Goal: Transaction & Acquisition: Purchase product/service

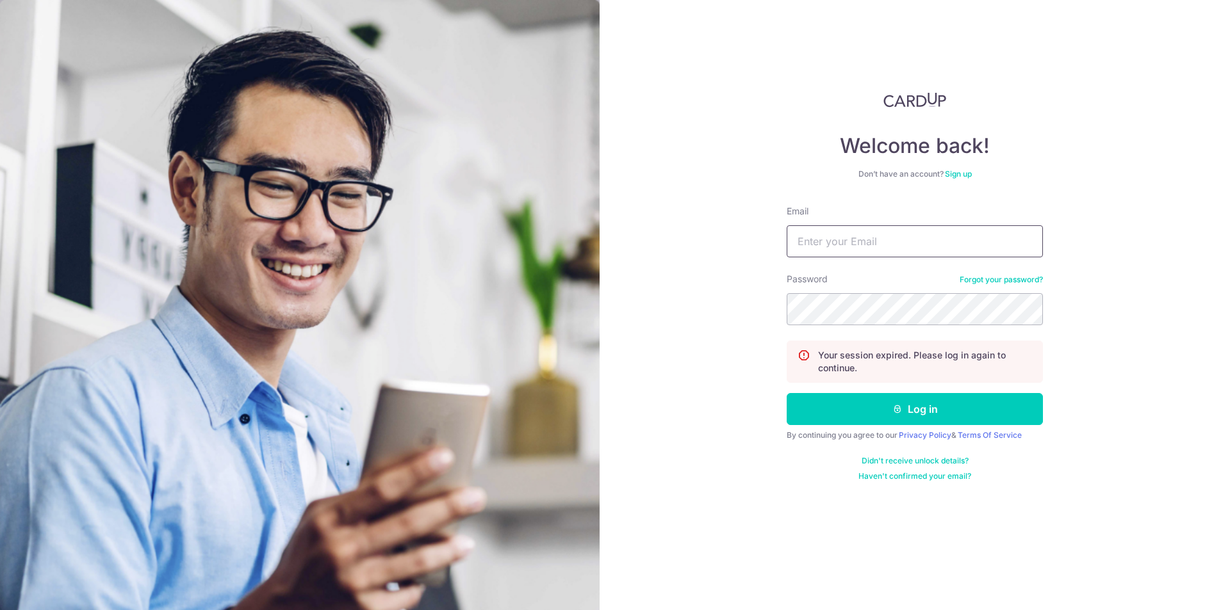
click at [888, 252] on input "Email" at bounding box center [915, 241] width 256 height 32
drag, startPoint x: 912, startPoint y: 241, endPoint x: 1040, endPoint y: 243, distance: 128.1
click at [1040, 243] on input "tow.andrew@gmail.com385PasirPanjang!" at bounding box center [915, 241] width 256 height 32
type input "tow.andrew@gmail.com"
click at [1093, 313] on div "Welcome back! Don’t have an account? Sign up Email tow.andrew@gmail.com Passwor…" at bounding box center [915, 305] width 630 height 610
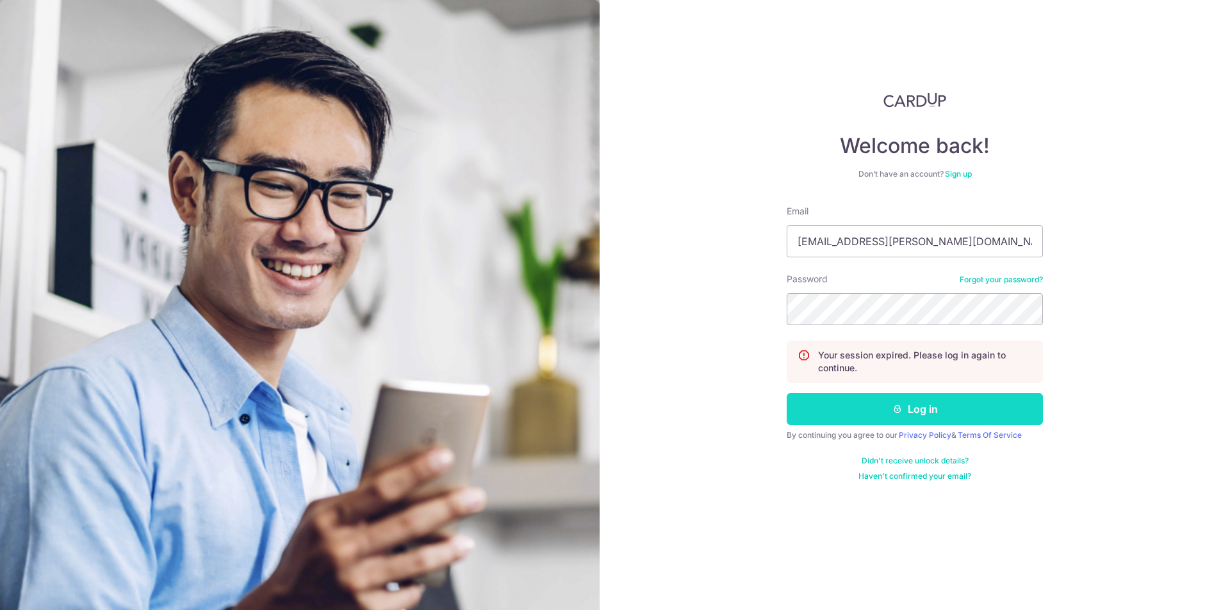
click at [923, 409] on button "Log in" at bounding box center [915, 409] width 256 height 32
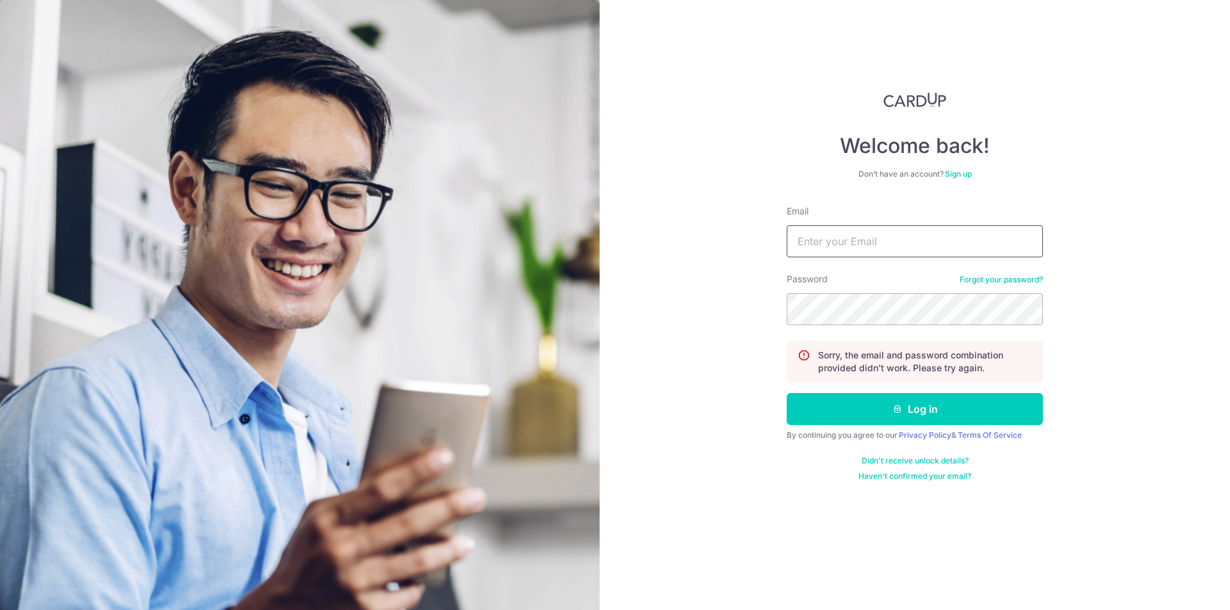
click at [963, 246] on input "Email" at bounding box center [915, 241] width 256 height 32
type input "[EMAIL_ADDRESS][PERSON_NAME][DOMAIN_NAME]"
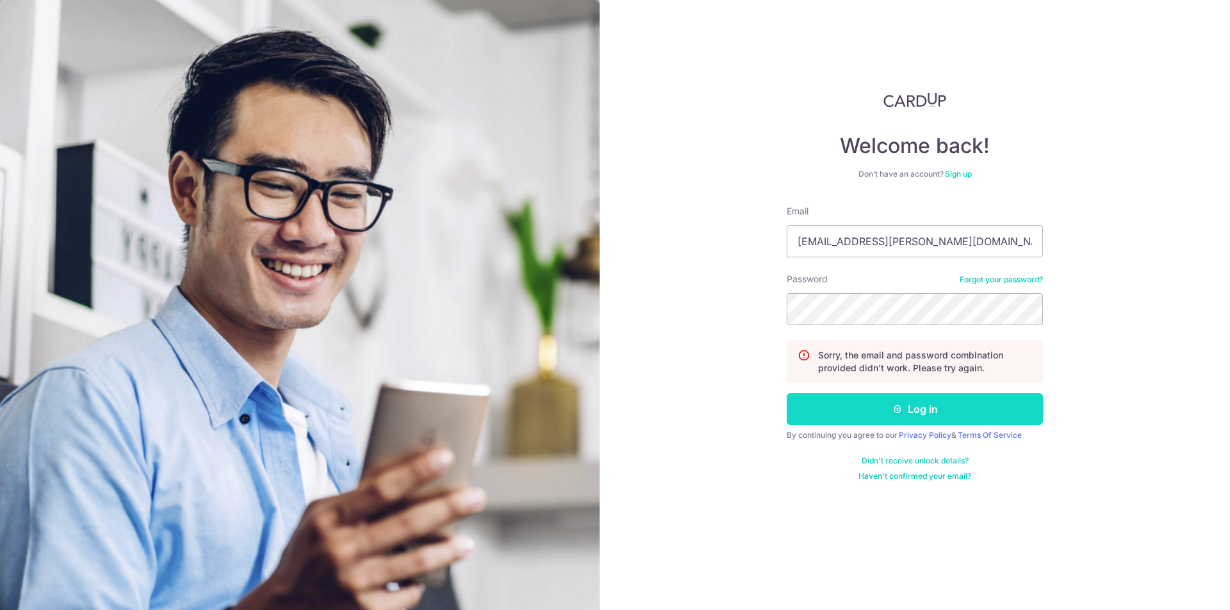
click at [940, 417] on button "Log in" at bounding box center [915, 409] width 256 height 32
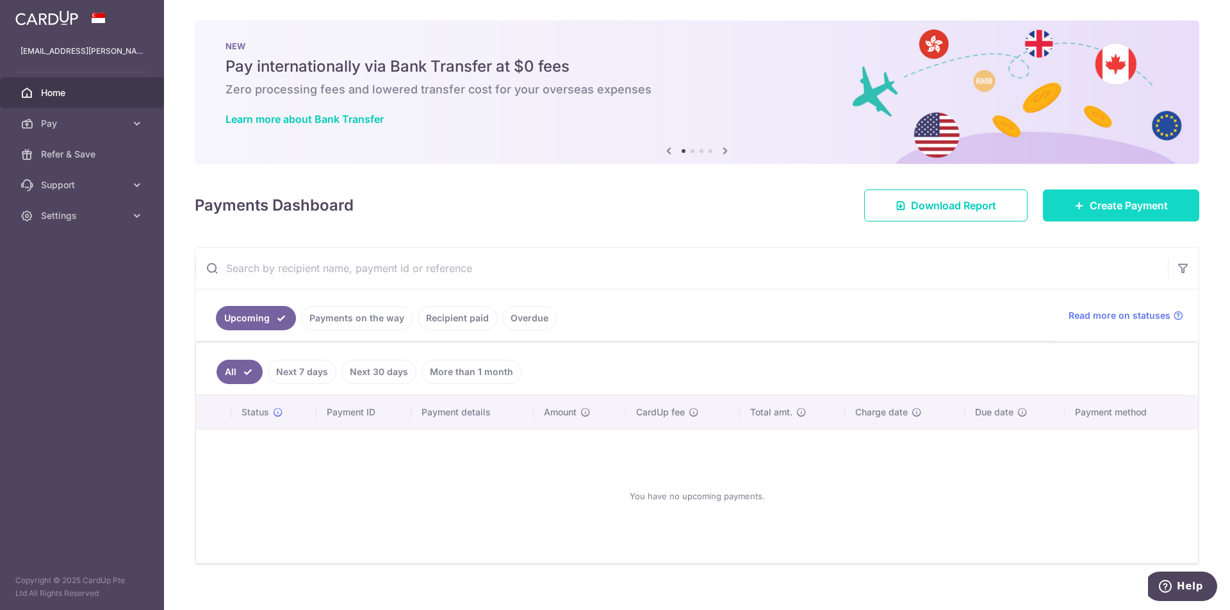
click at [1105, 214] on link "Create Payment" at bounding box center [1121, 206] width 156 height 32
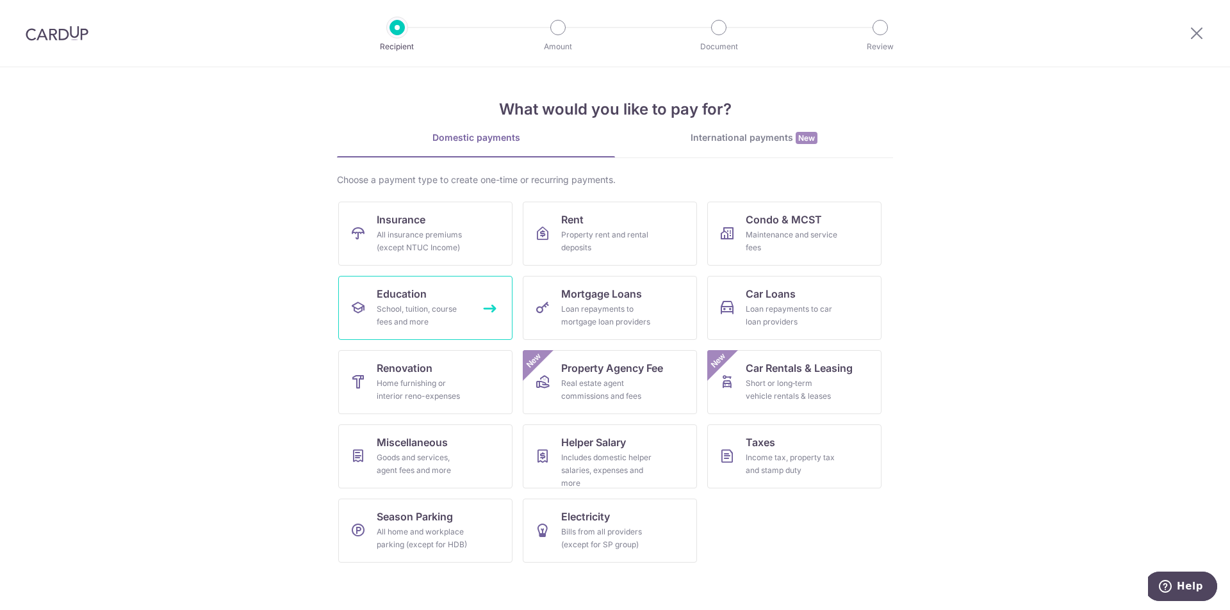
click at [464, 313] on div "School, tuition, course fees and more" at bounding box center [423, 316] width 92 height 26
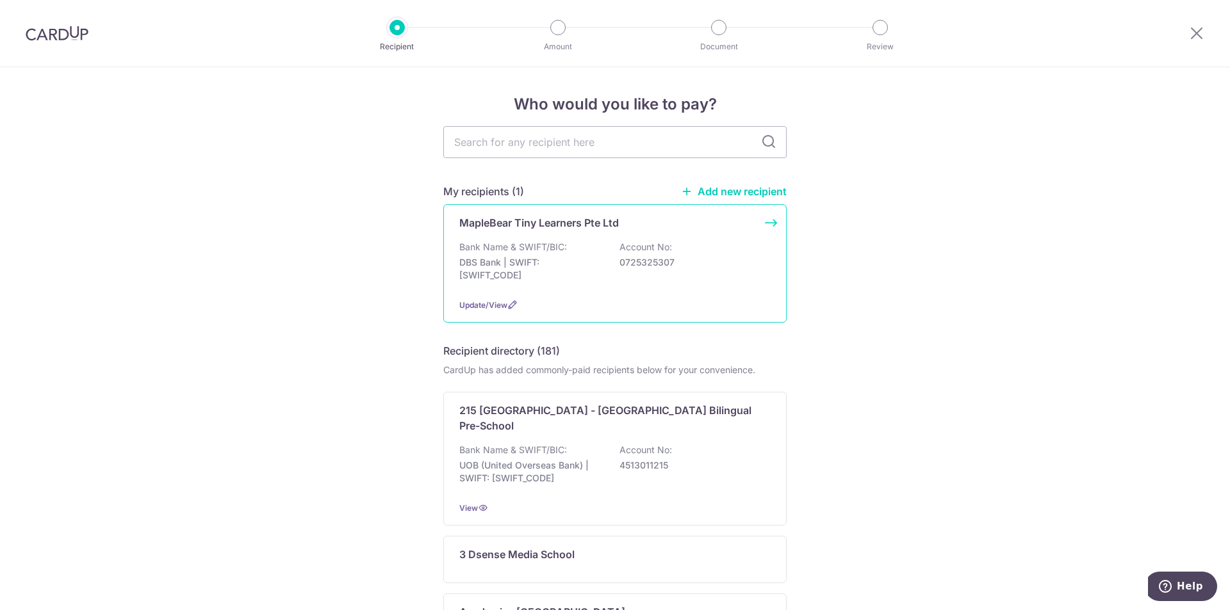
click at [755, 254] on div "Bank Name & SWIFT/BIC: DBS Bank | SWIFT: DBSSSGSGXXX Account No: 0725325307" at bounding box center [614, 264] width 311 height 47
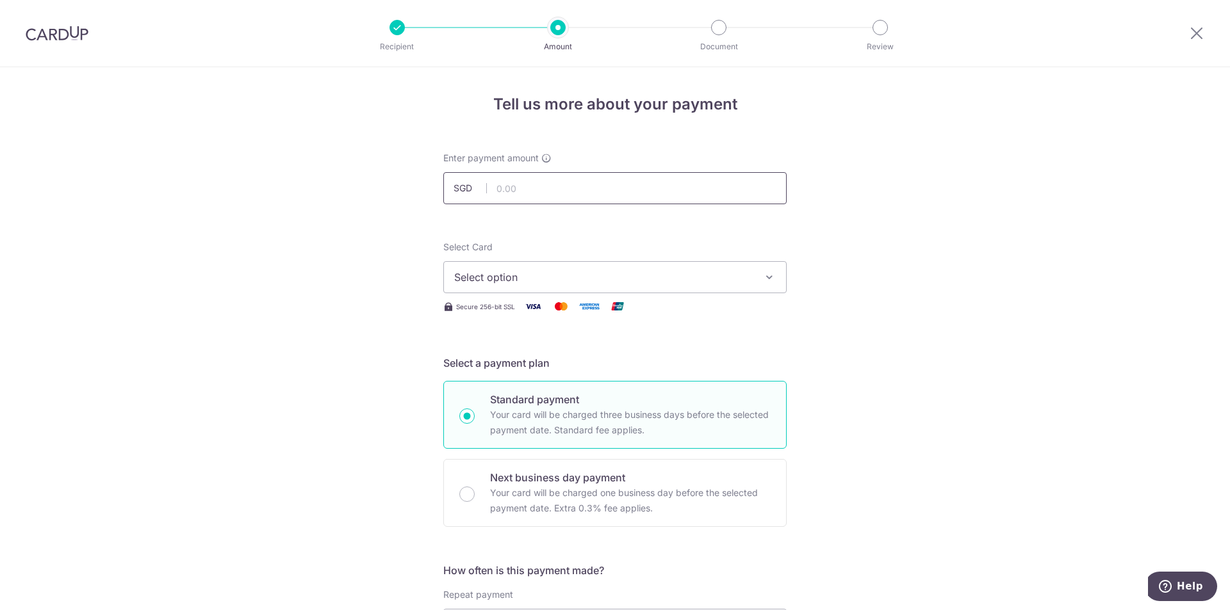
click at [541, 183] on input "text" at bounding box center [614, 188] width 343 height 32
type input "1,694.70"
click at [653, 275] on span "Select option" at bounding box center [603, 277] width 298 height 15
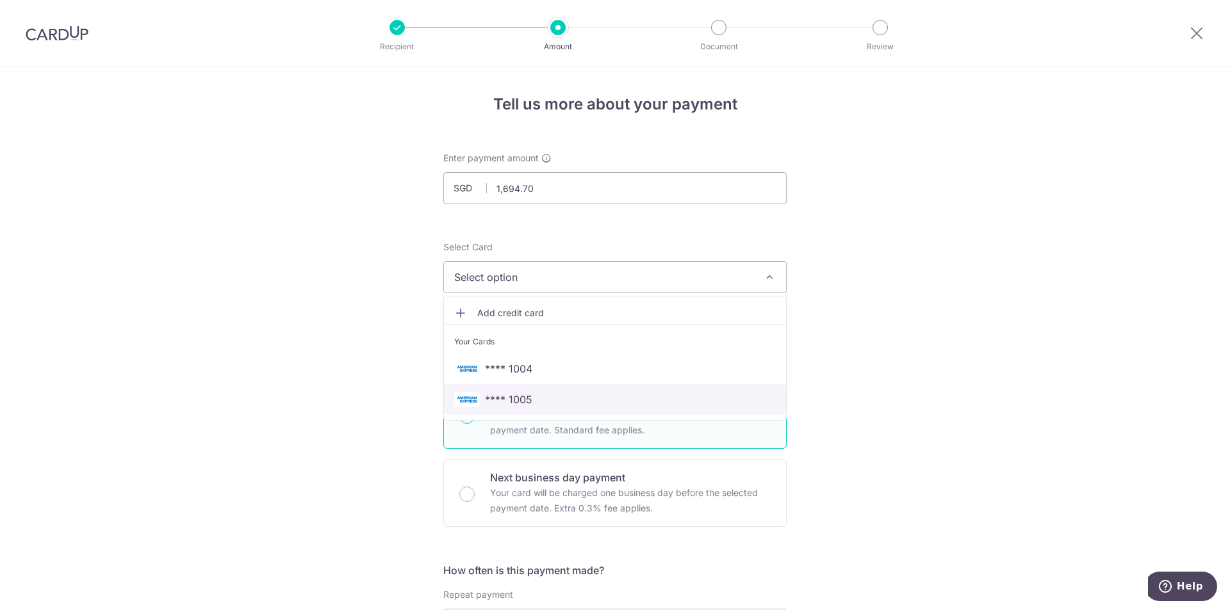
click at [566, 399] on span "**** 1005" at bounding box center [615, 399] width 322 height 15
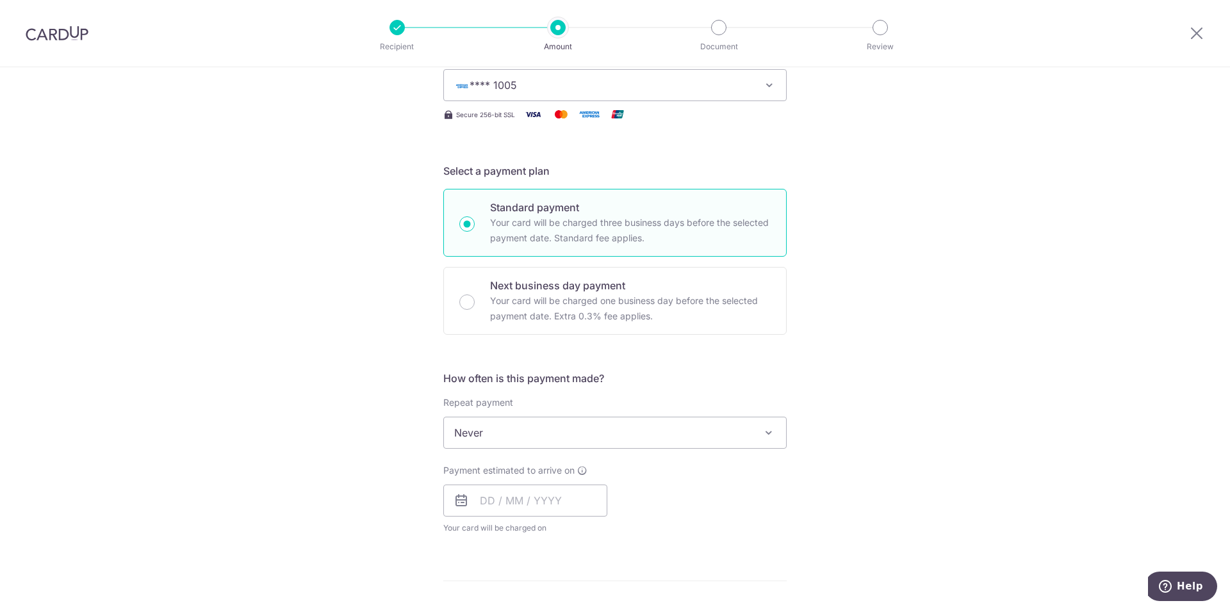
scroll to position [256, 0]
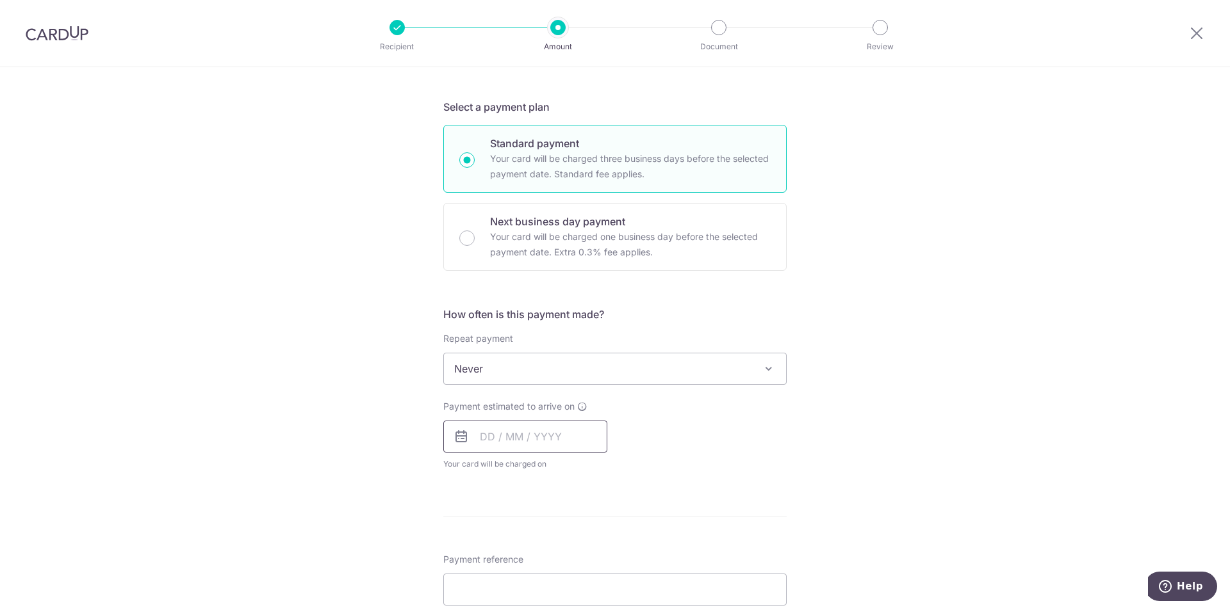
click at [514, 440] on input "text" at bounding box center [525, 437] width 164 height 32
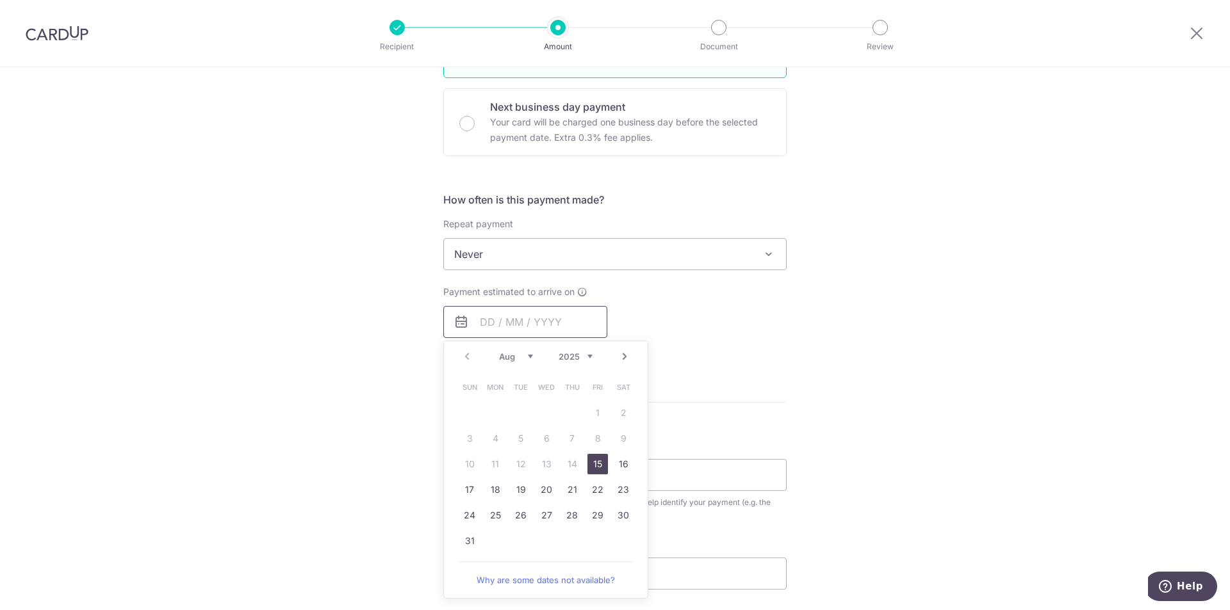
scroll to position [384, 0]
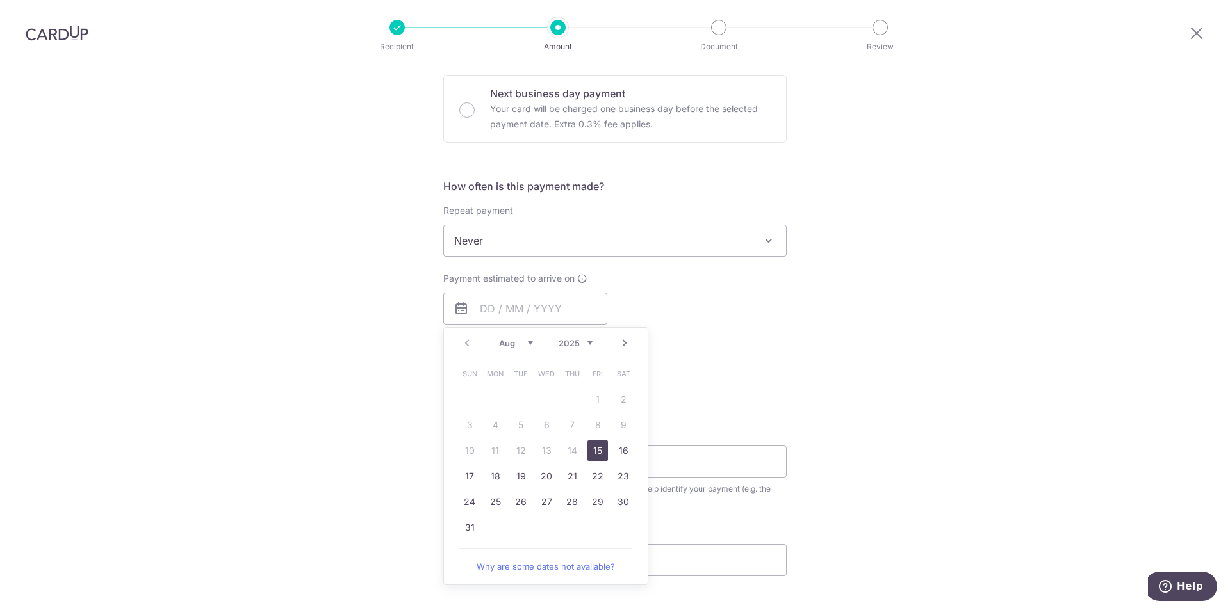
click at [591, 455] on link "15" at bounding box center [597, 451] width 20 height 20
type input "[DATE]"
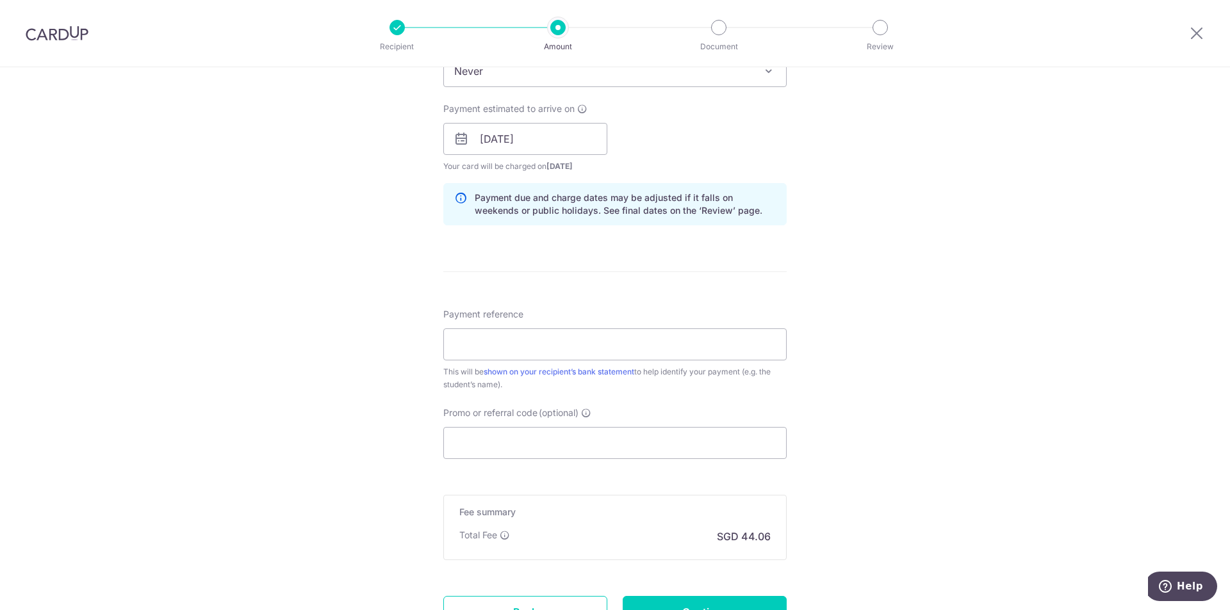
scroll to position [576, 0]
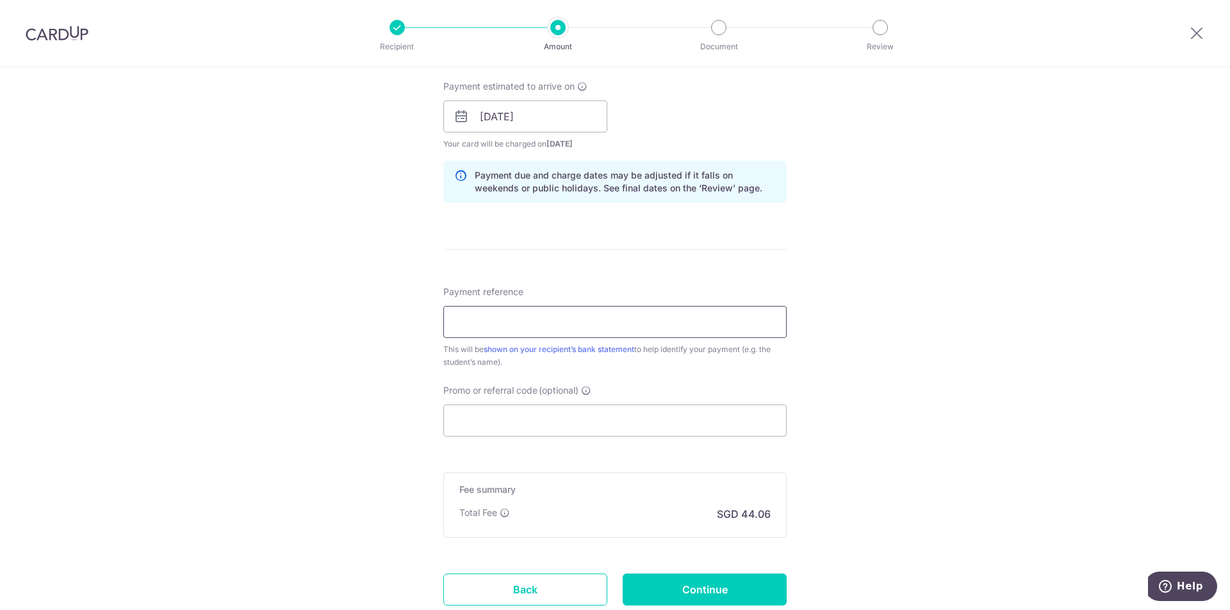
click at [696, 330] on input "Payment reference" at bounding box center [614, 322] width 343 height 32
drag, startPoint x: 531, startPoint y: 325, endPoint x: 605, endPoint y: 327, distance: 74.3
click at [601, 322] on input "Tow Tim Chung AP-INV002700 Jun 2025" at bounding box center [614, 322] width 343 height 32
paste input "81"
drag, startPoint x: 603, startPoint y: 321, endPoint x: 619, endPoint y: 321, distance: 16.0
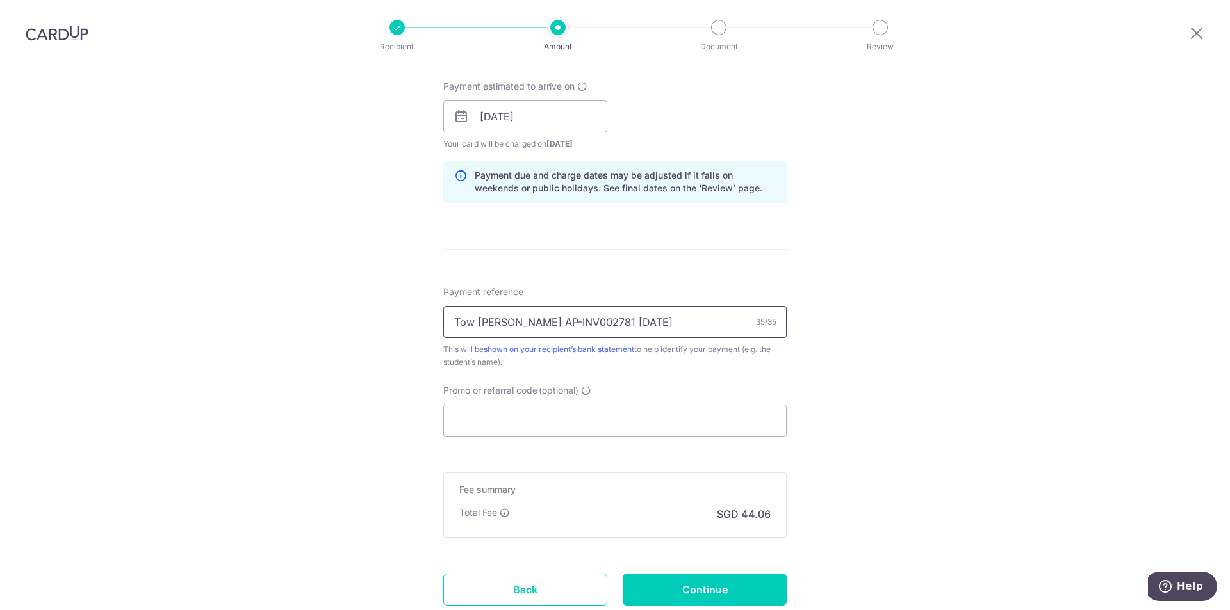
click at [619, 321] on input "Tow Tim Chung AP-INV002781 Jun 2025" at bounding box center [614, 322] width 343 height 32
type input "Tow Tim Chung AP-INV002781 Aug 2025"
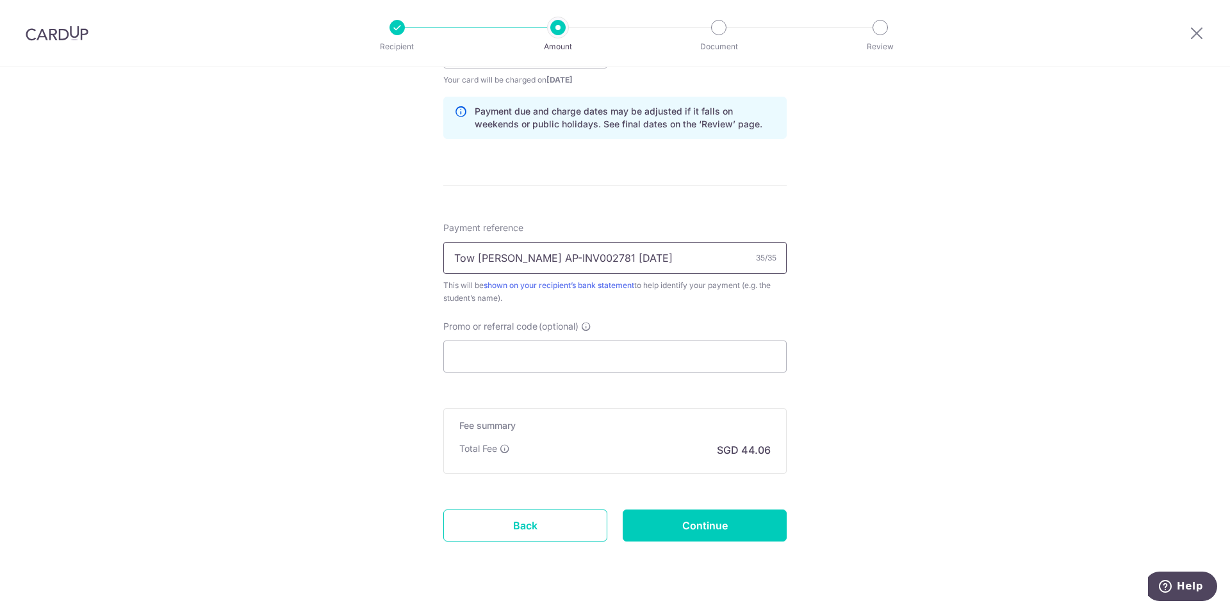
scroll to position [668, 0]
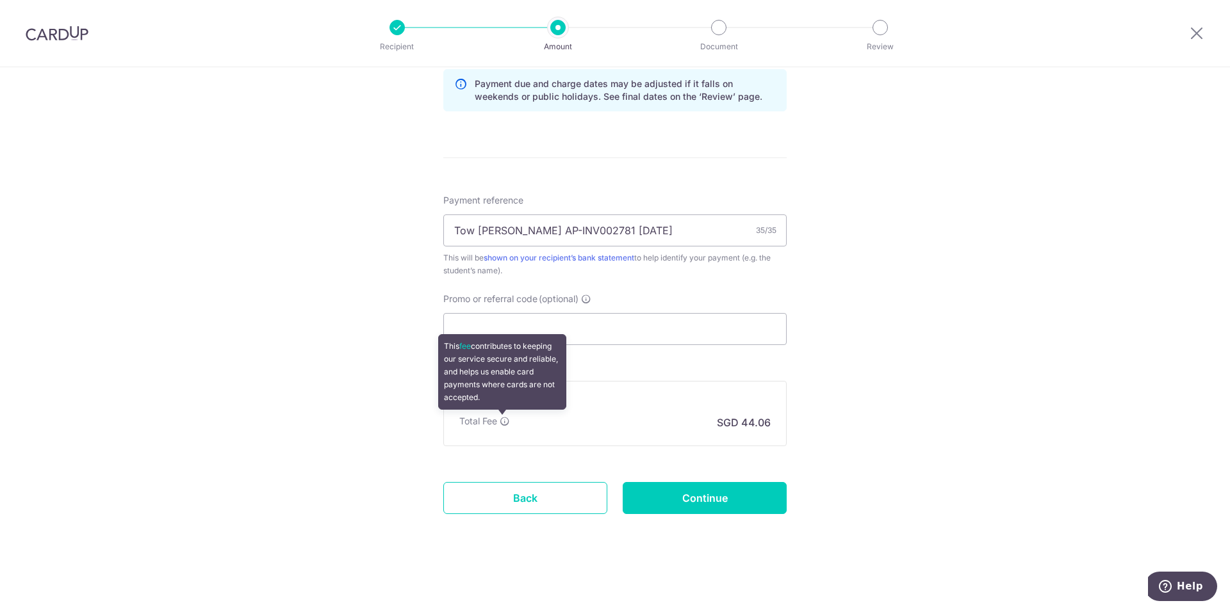
click at [502, 420] on icon at bounding box center [505, 421] width 10 height 10
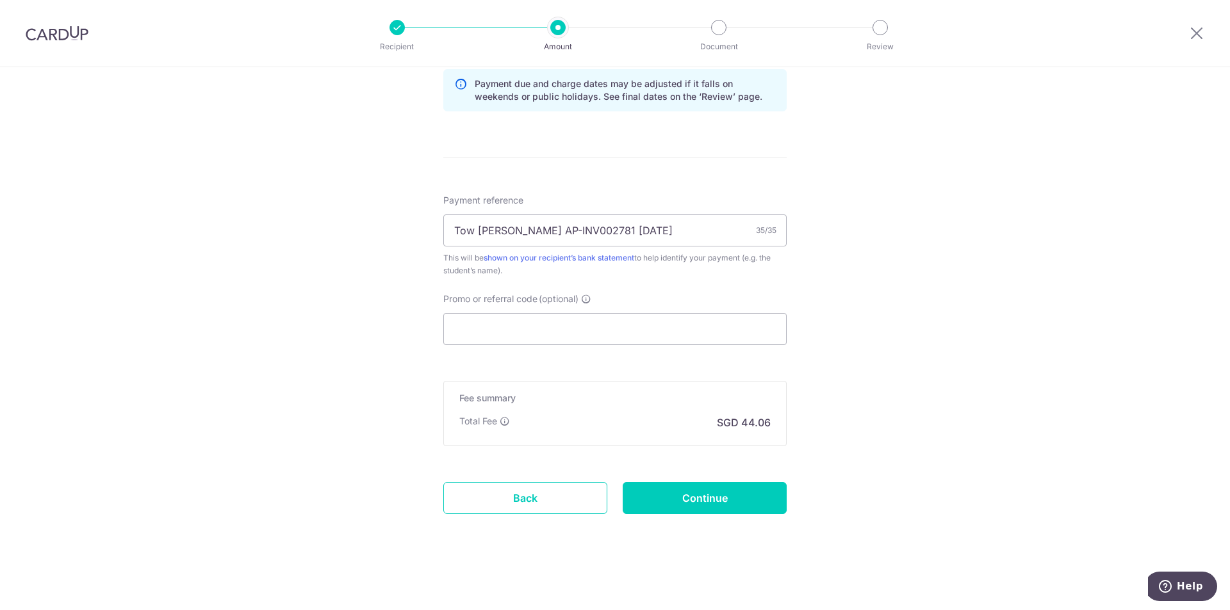
click at [1028, 341] on div "Tell us more about your payment Enter payment amount SGD 1,694.70 1694.70 Selec…" at bounding box center [615, 4] width 1230 height 1211
click at [724, 496] on input "Continue" at bounding box center [705, 498] width 164 height 32
type input "Create Schedule"
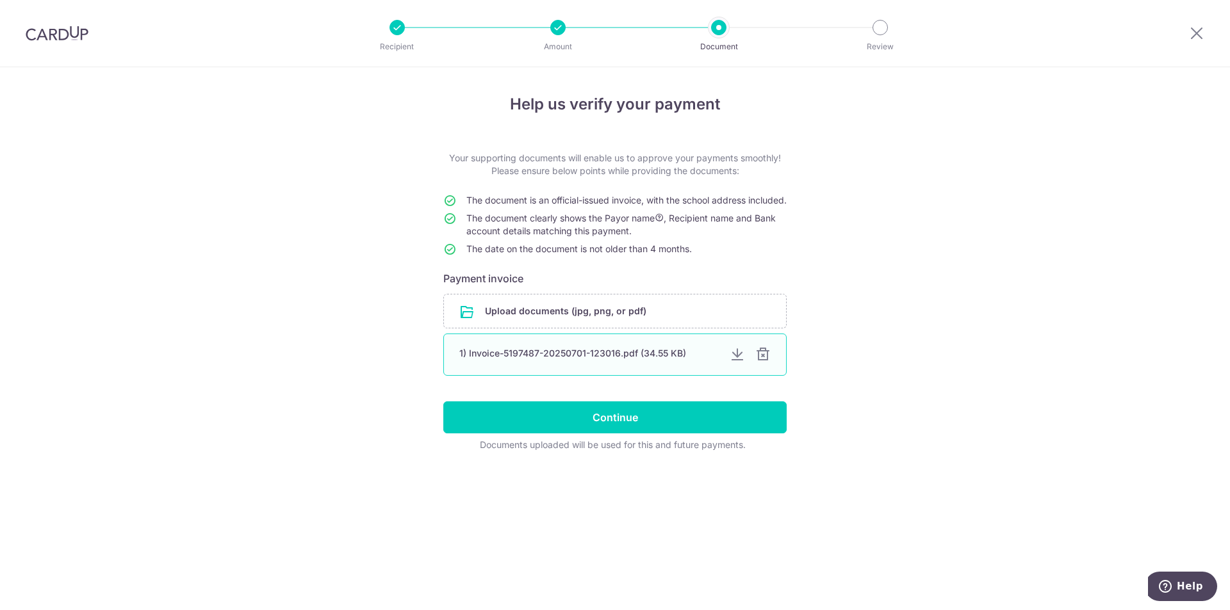
click at [761, 363] on div at bounding box center [762, 354] width 15 height 15
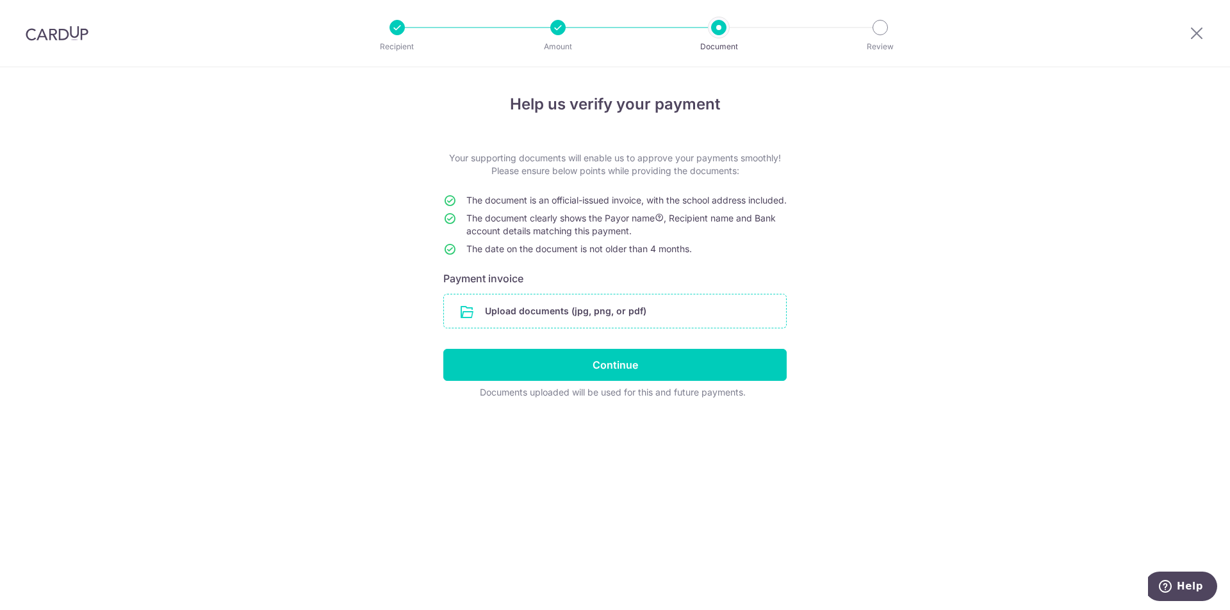
click at [612, 322] on input "file" at bounding box center [615, 311] width 342 height 33
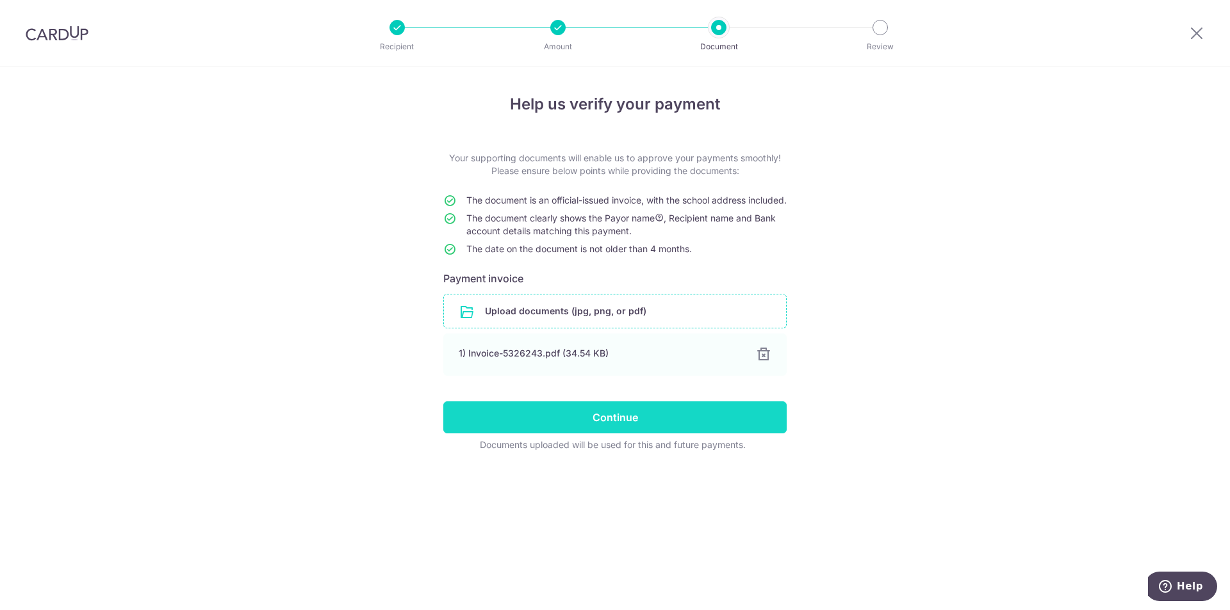
click at [601, 423] on input "Continue" at bounding box center [614, 418] width 343 height 32
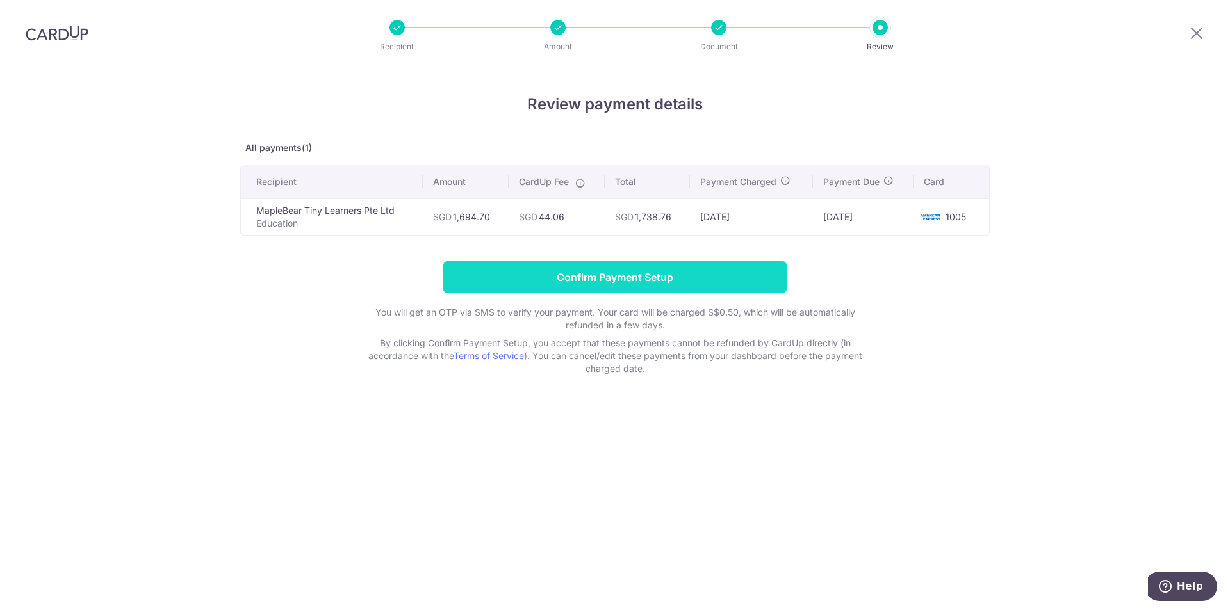
click at [634, 276] on input "Confirm Payment Setup" at bounding box center [614, 277] width 343 height 32
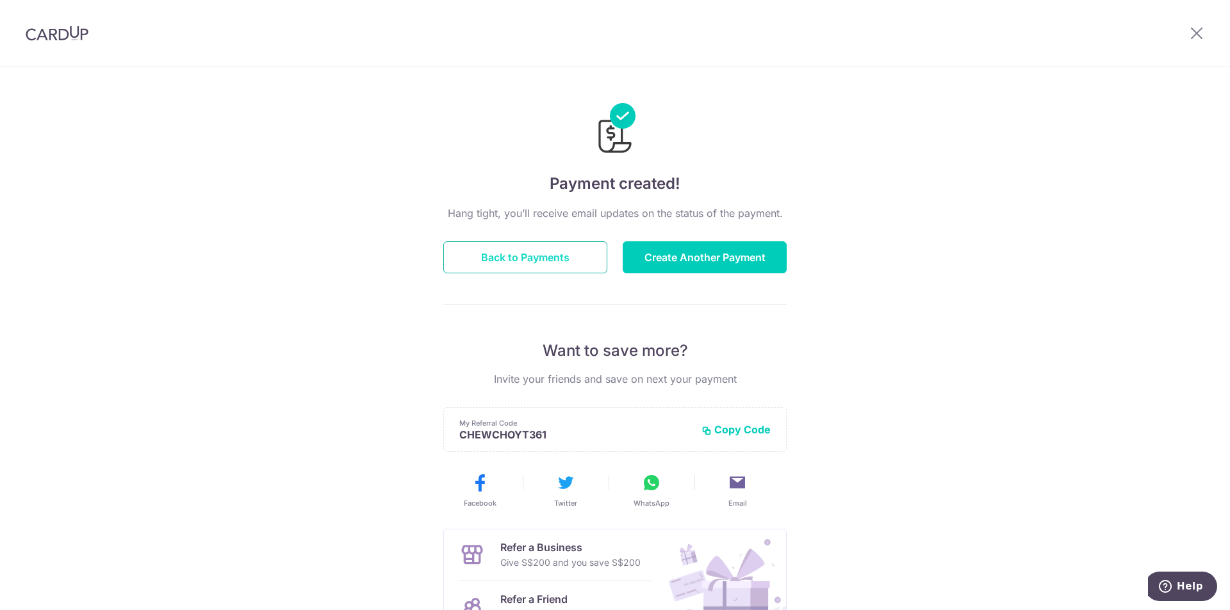
click at [524, 266] on button "Back to Payments" at bounding box center [525, 257] width 164 height 32
